Goal: Transaction & Acquisition: Purchase product/service

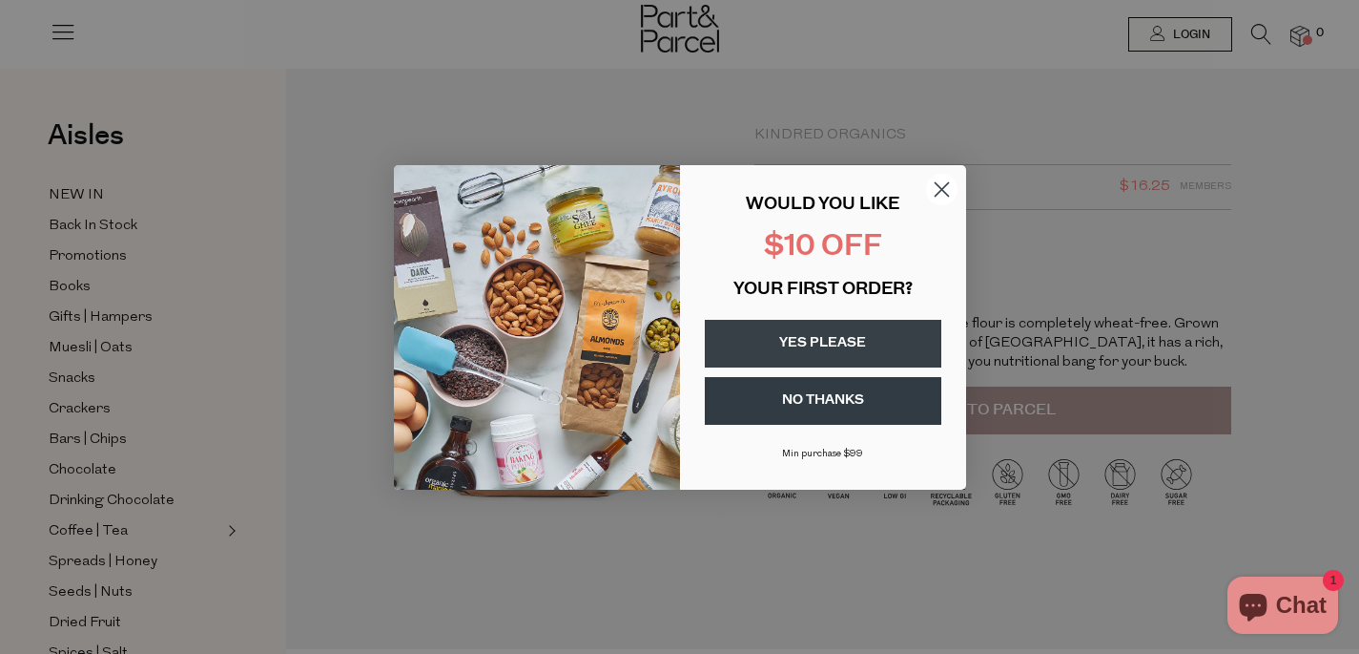
click at [941, 185] on circle "Close dialog" at bounding box center [940, 188] width 31 height 31
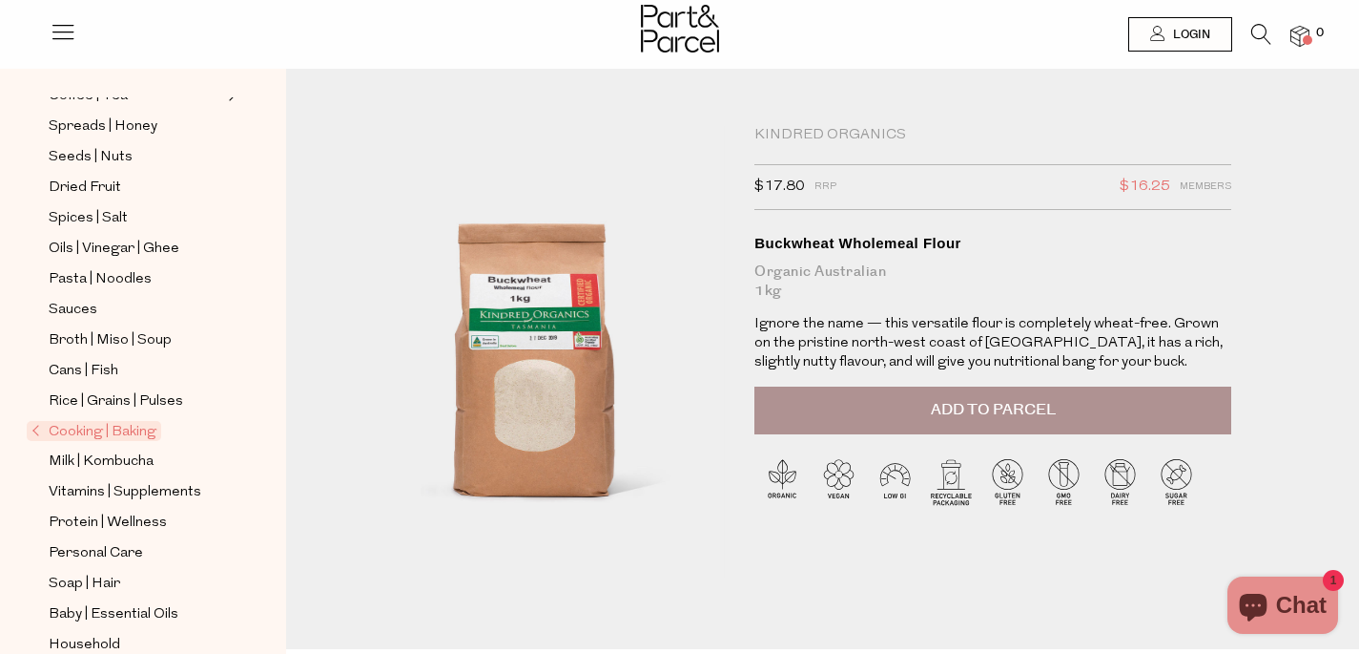
scroll to position [436, 0]
click at [1260, 26] on icon at bounding box center [1262, 34] width 20 height 21
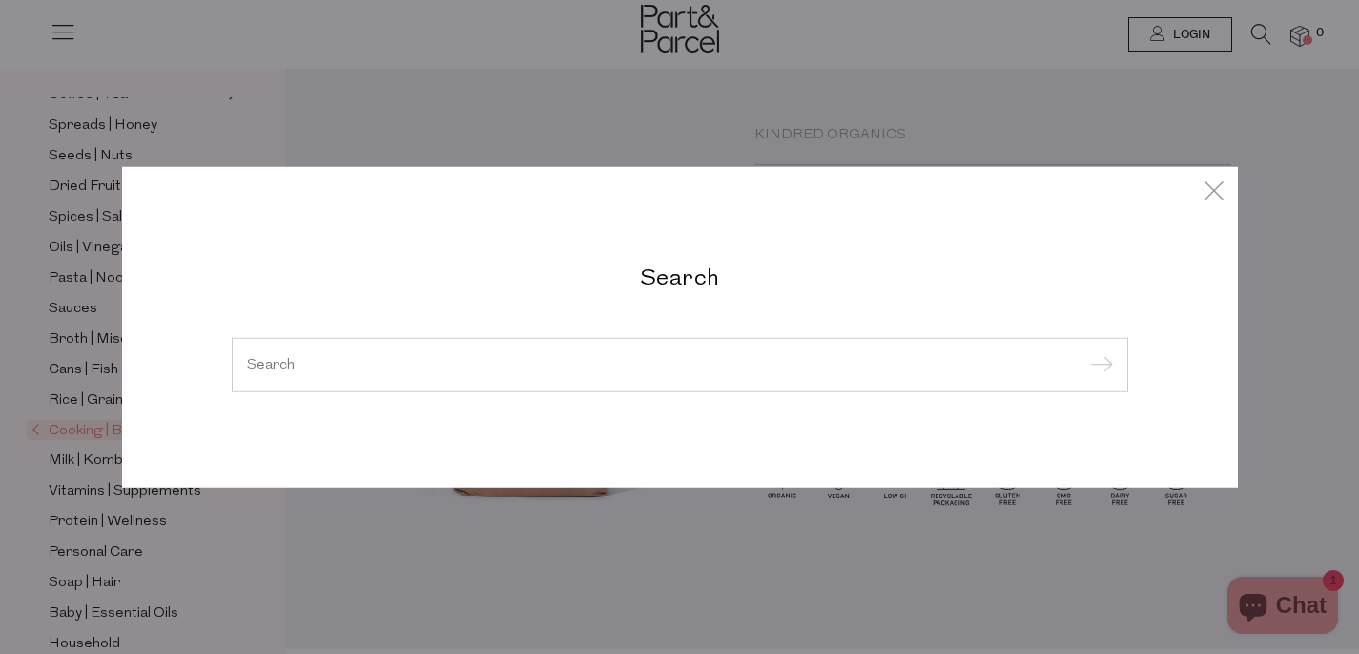
click at [593, 357] on input "search" at bounding box center [680, 364] width 866 height 14
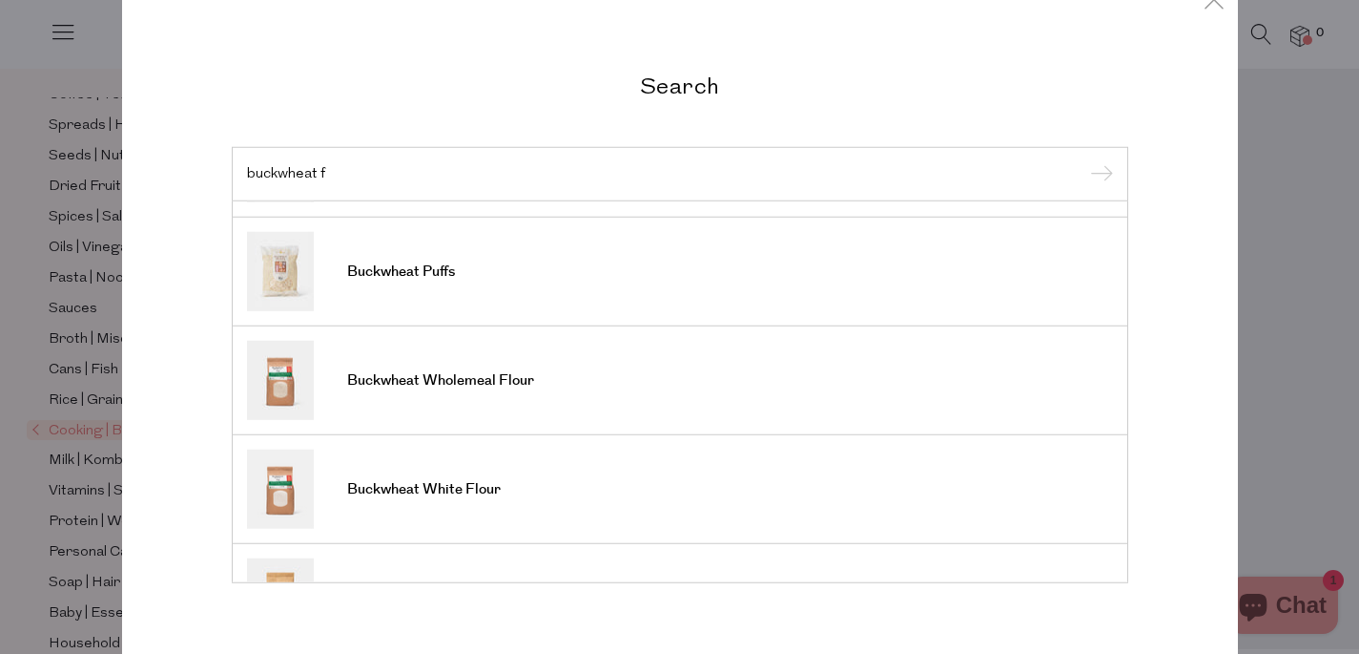
scroll to position [202, 0]
type input "buckwheat f"
click at [452, 378] on span "Buckwheat Wholemeal Flour" at bounding box center [440, 379] width 187 height 19
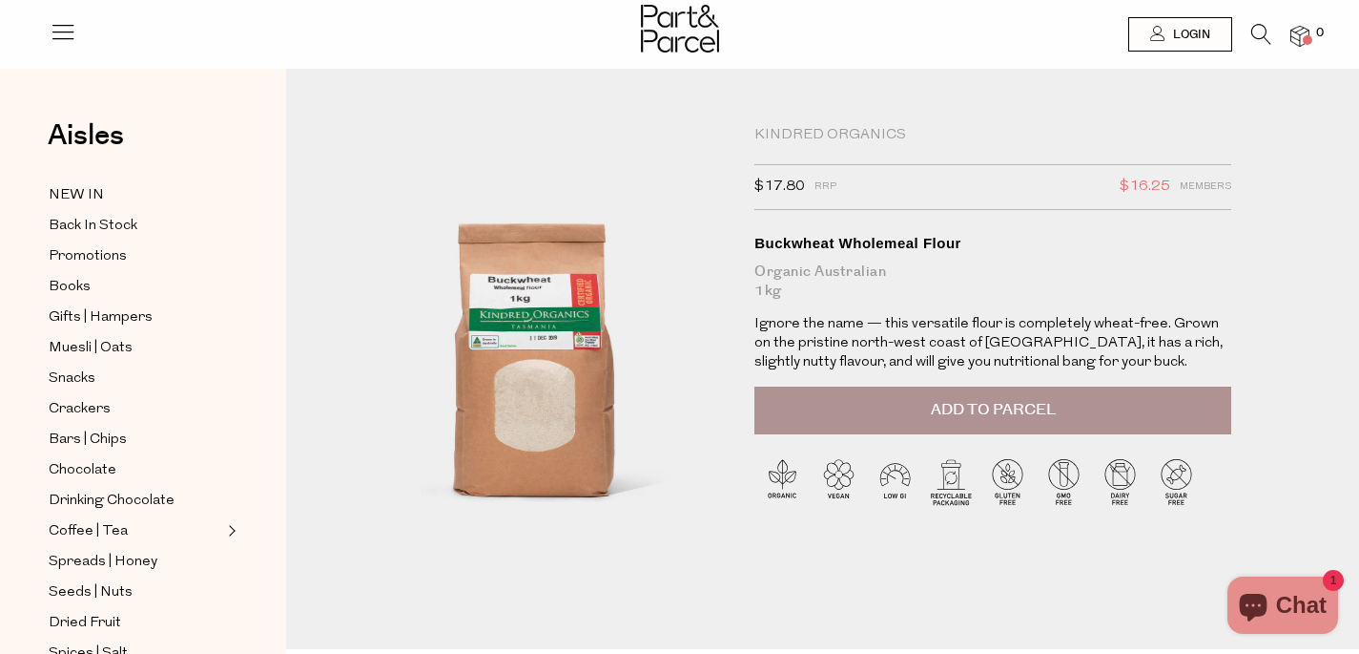
click at [946, 405] on span "Add to Parcel" at bounding box center [993, 410] width 125 height 22
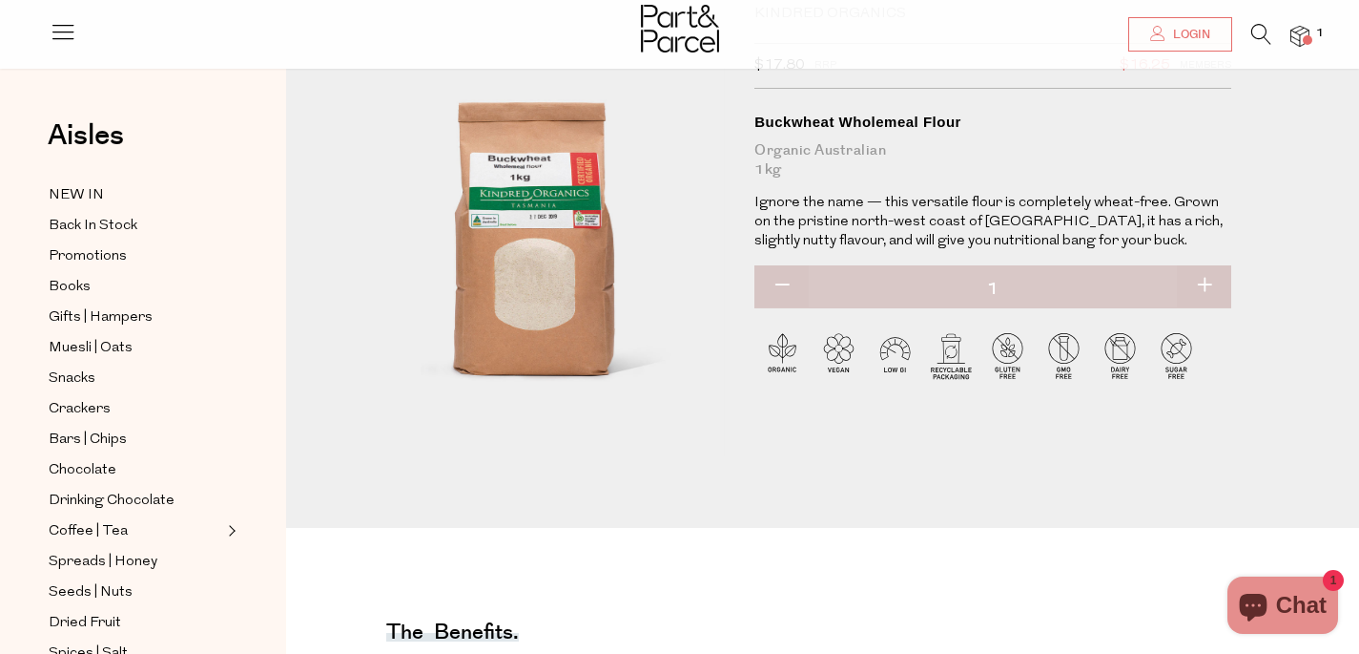
scroll to position [125, 0]
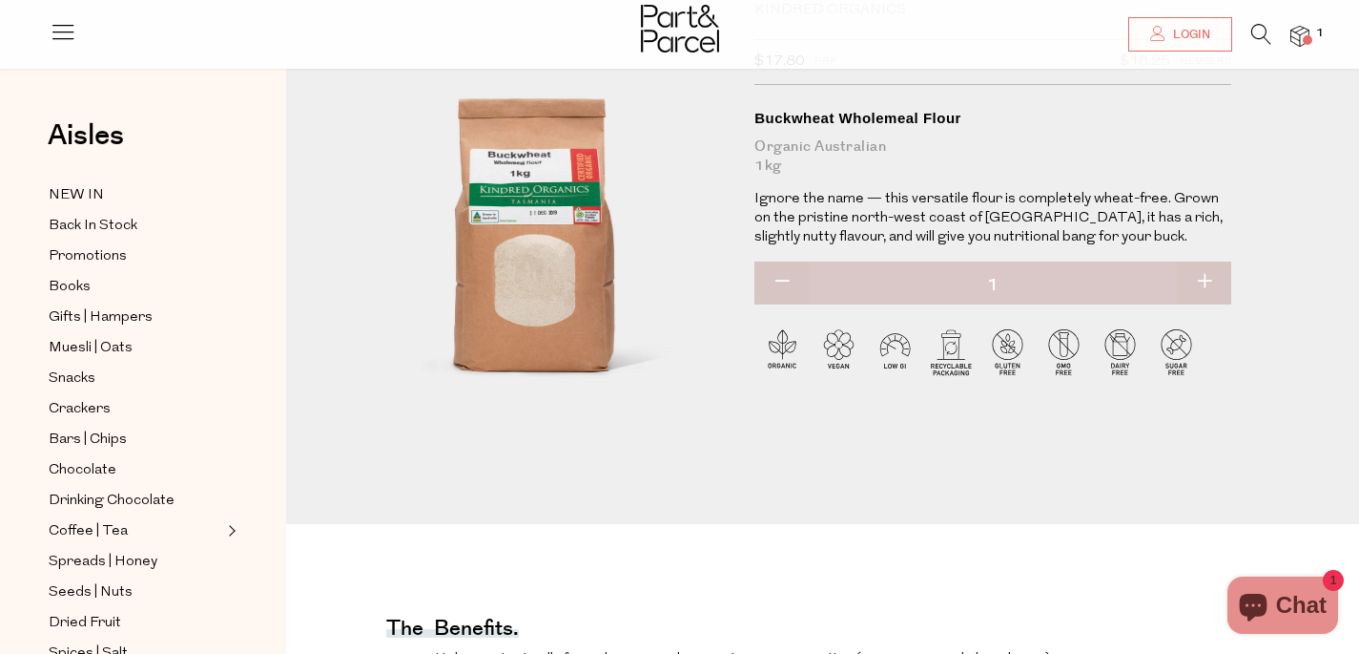
click at [1298, 33] on img at bounding box center [1300, 37] width 19 height 22
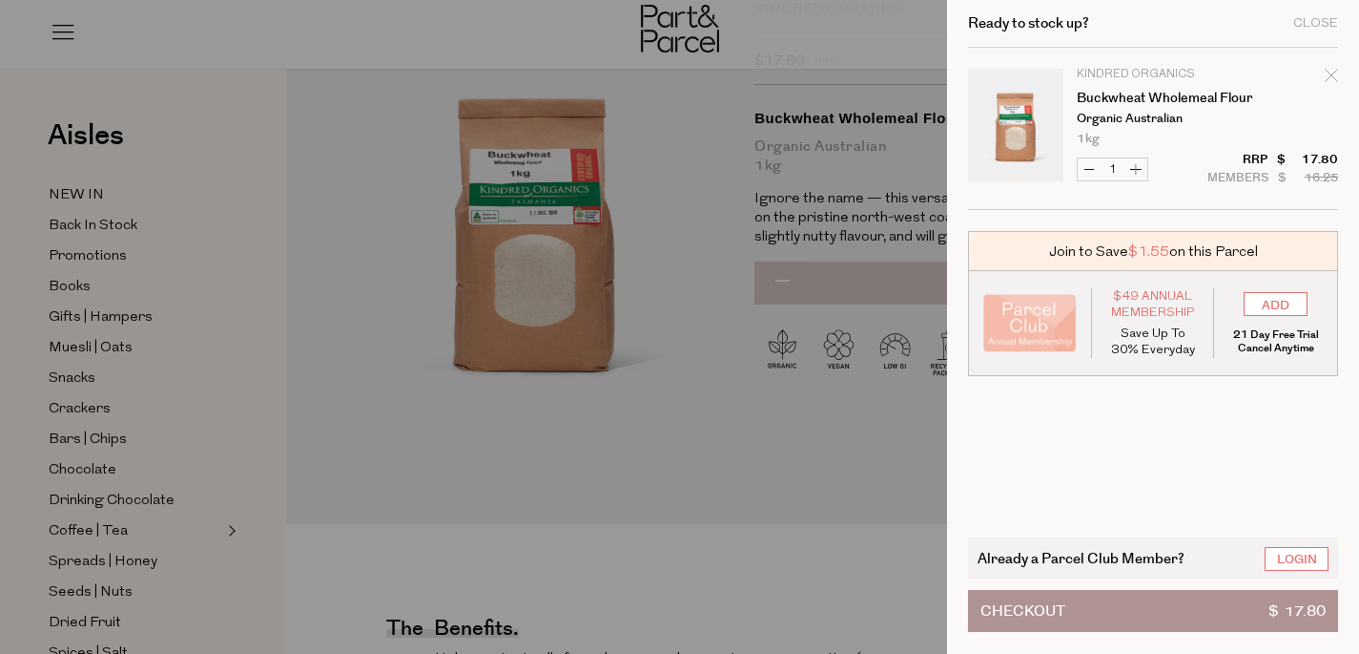
click at [1137, 167] on button "Increase Buckwheat Wholemeal Flour" at bounding box center [1136, 169] width 23 height 22
type input "2"
click at [1024, 606] on span "Checkout" at bounding box center [1023, 611] width 85 height 40
